Goal: Communication & Community: Ask a question

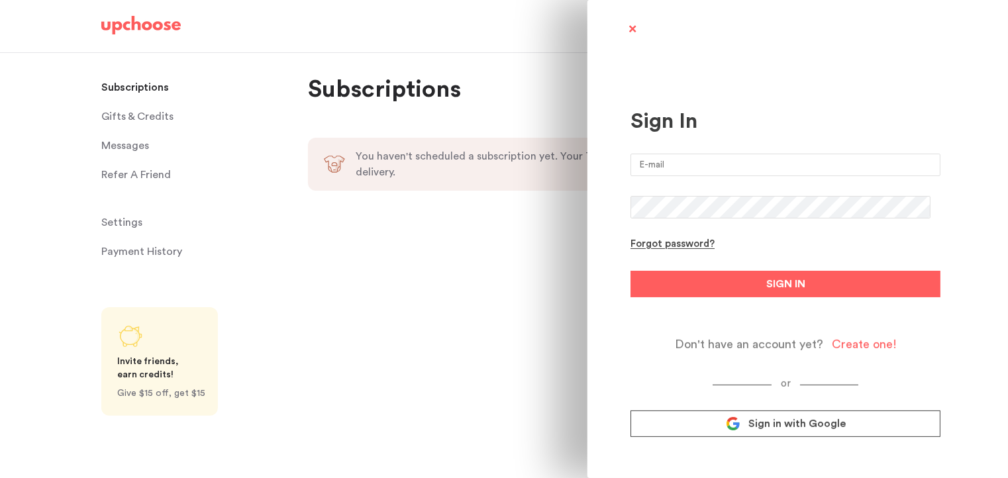
click at [702, 173] on input "email" at bounding box center [786, 165] width 310 height 23
type input "[EMAIL_ADDRESS][DOMAIN_NAME]"
click at [631, 271] on button "SIGN IN" at bounding box center [786, 284] width 310 height 26
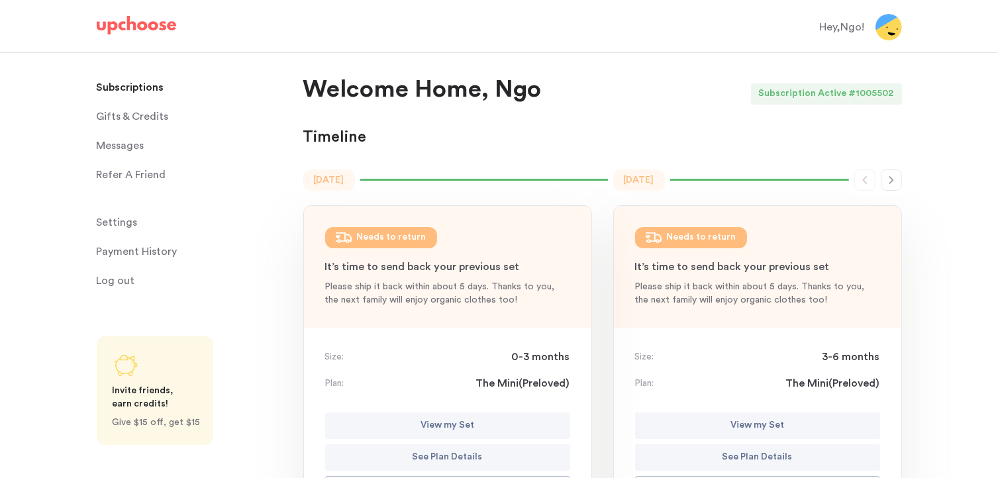
click at [123, 146] on span "Messages" at bounding box center [121, 145] width 48 height 26
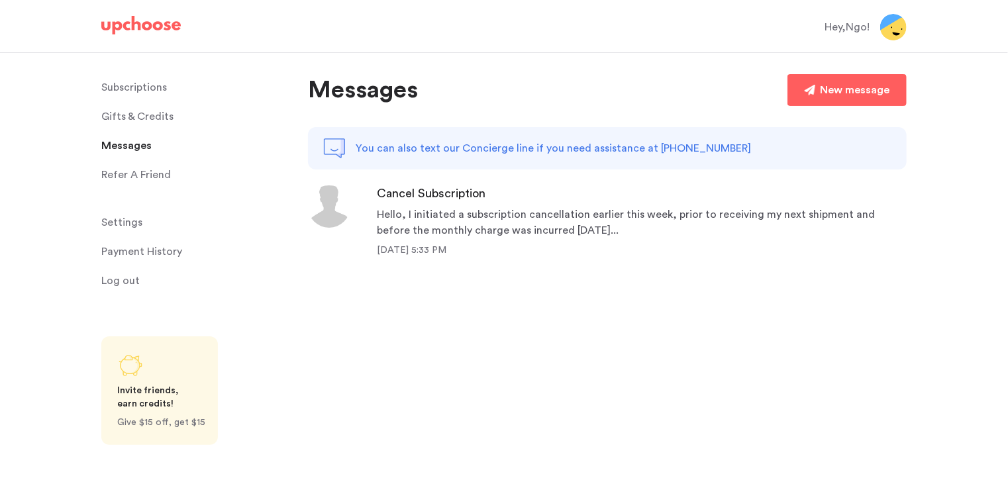
click at [541, 215] on div "Hello, I initiated a subscription cancellation earlier this week, prior to rece…" at bounding box center [642, 223] width 530 height 32
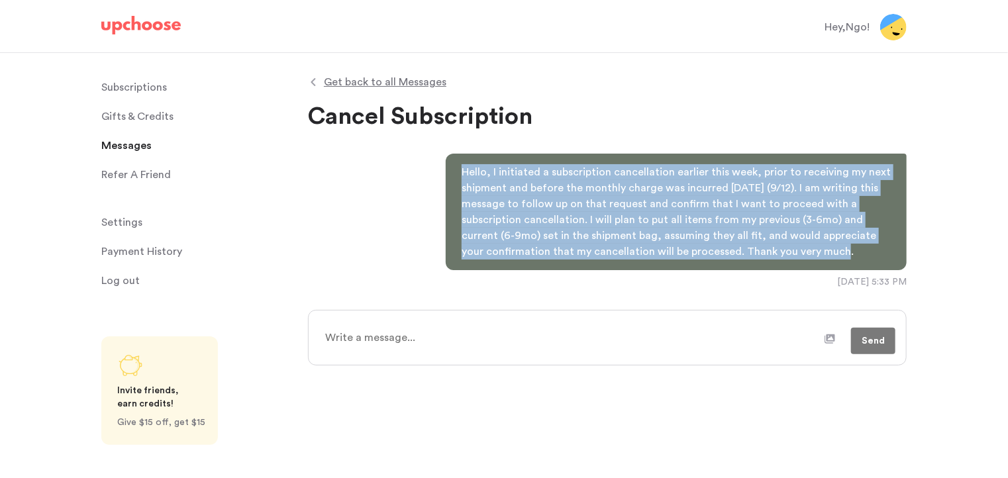
drag, startPoint x: 822, startPoint y: 252, endPoint x: 458, endPoint y: 170, distance: 372.9
click at [458, 170] on div "Hello, I initiated a subscription cancellation earlier this week, prior to rece…" at bounding box center [676, 212] width 461 height 117
copy p "Hello, I initiated a subscription cancellation earlier this week, prior to rece…"
